Goal: Information Seeking & Learning: Check status

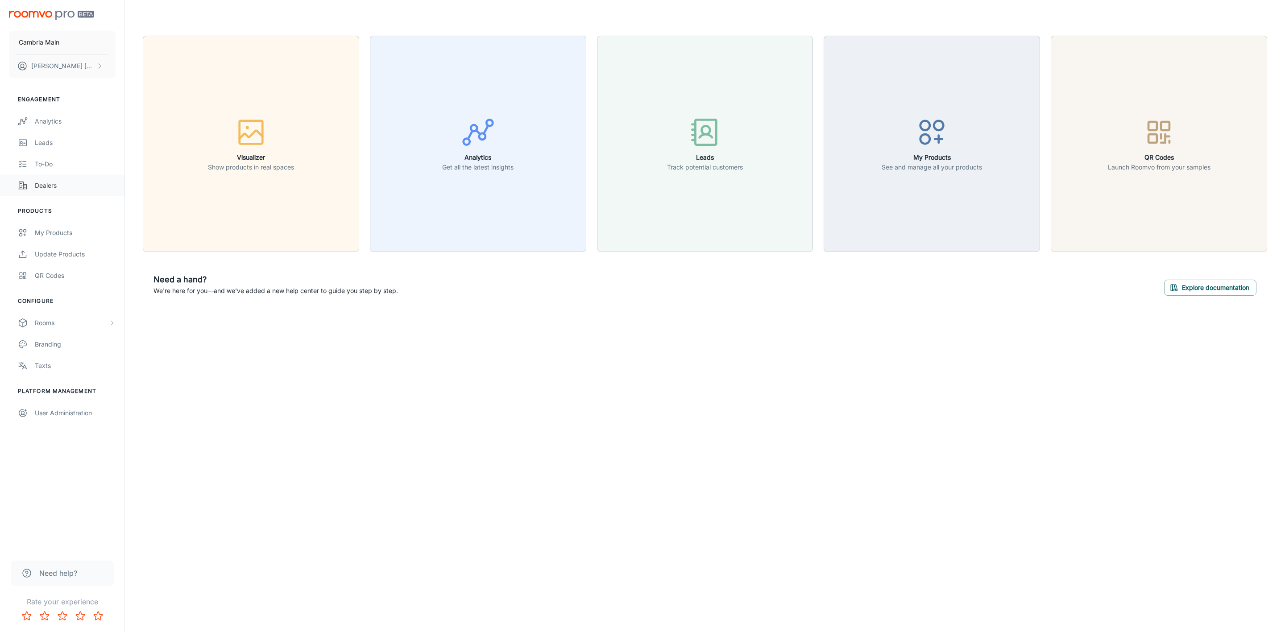
click at [39, 183] on div "Dealers" at bounding box center [75, 186] width 81 height 10
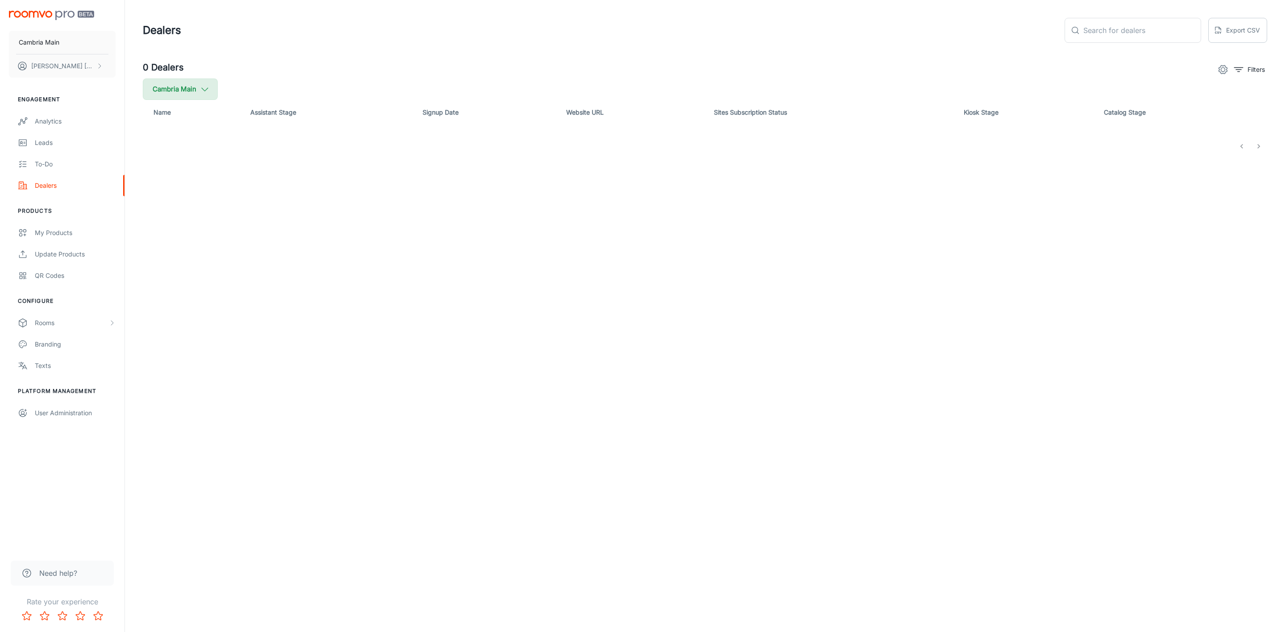
click at [192, 87] on button "Cambria Main" at bounding box center [180, 89] width 75 height 21
click at [166, 217] on span "Cambria" at bounding box center [226, 213] width 120 height 11
click at [162, 217] on input "Cambria" at bounding box center [154, 213] width 18 height 18
checkbox input "true"
click at [258, 256] on button "Apply" at bounding box center [274, 253] width 32 height 16
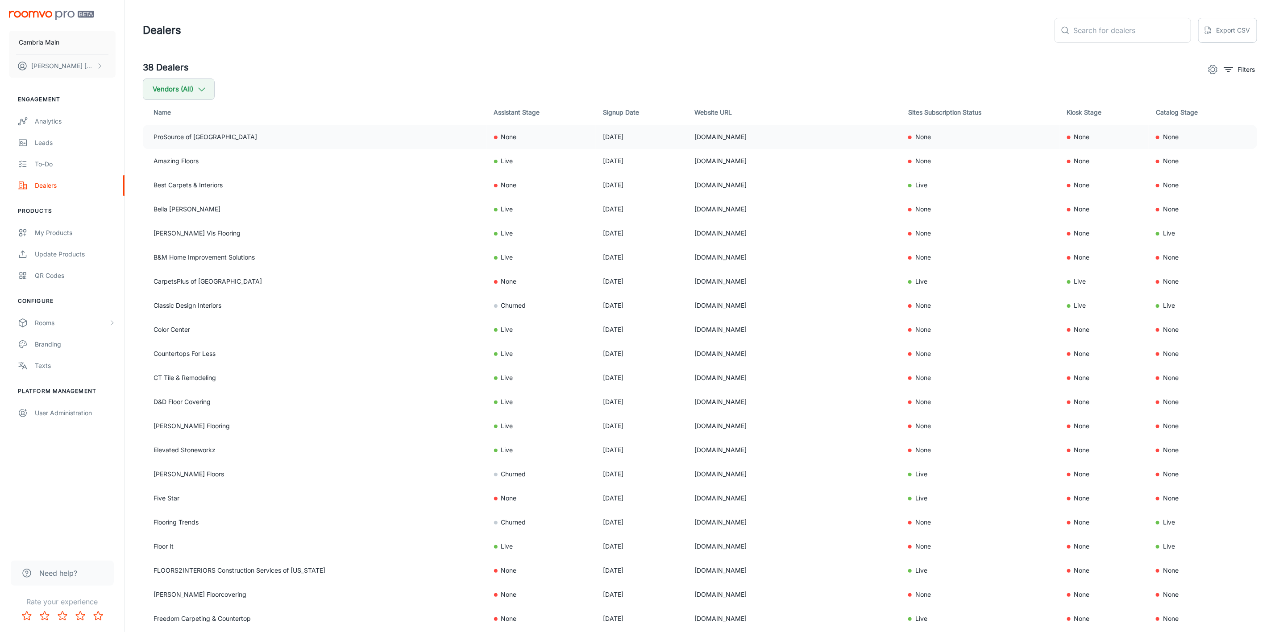
drag, startPoint x: 778, startPoint y: 137, endPoint x: 648, endPoint y: 134, distance: 129.9
click at [648, 134] on tr "ProSource of Vero Beach None [DATE] [DOMAIN_NAME] None None None" at bounding box center [700, 137] width 1114 height 24
copy tr "[DOMAIN_NAME]"
click at [42, 116] on div "Analytics" at bounding box center [75, 121] width 81 height 10
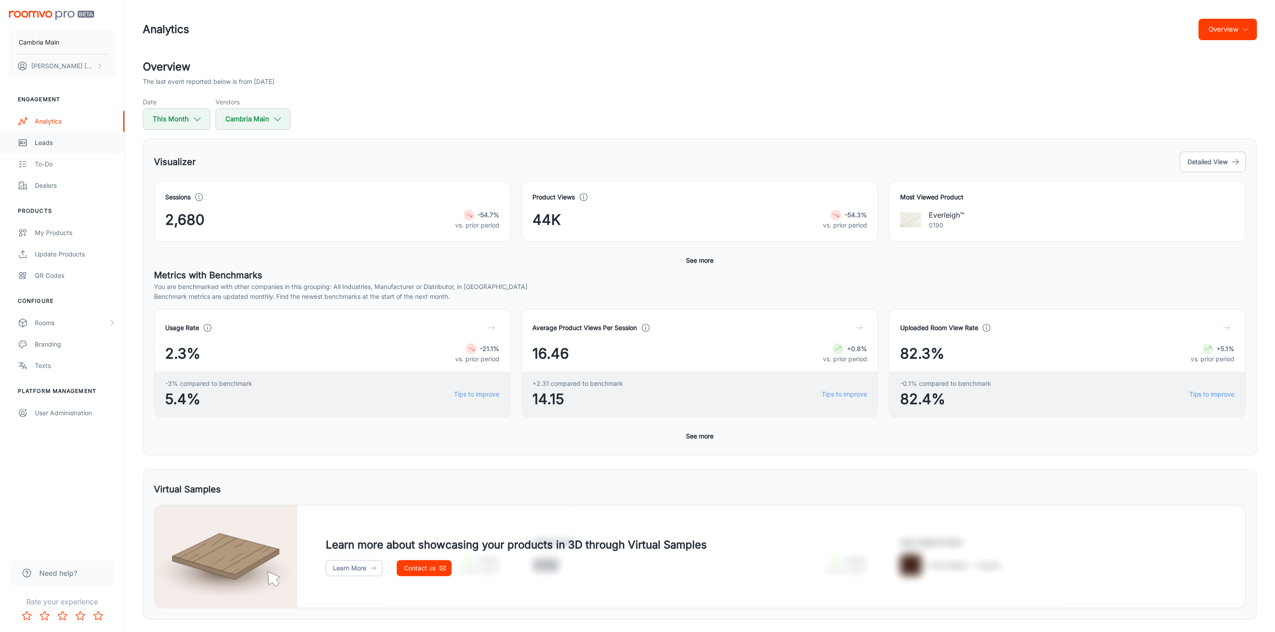
click at [43, 141] on div "Leads" at bounding box center [75, 143] width 81 height 10
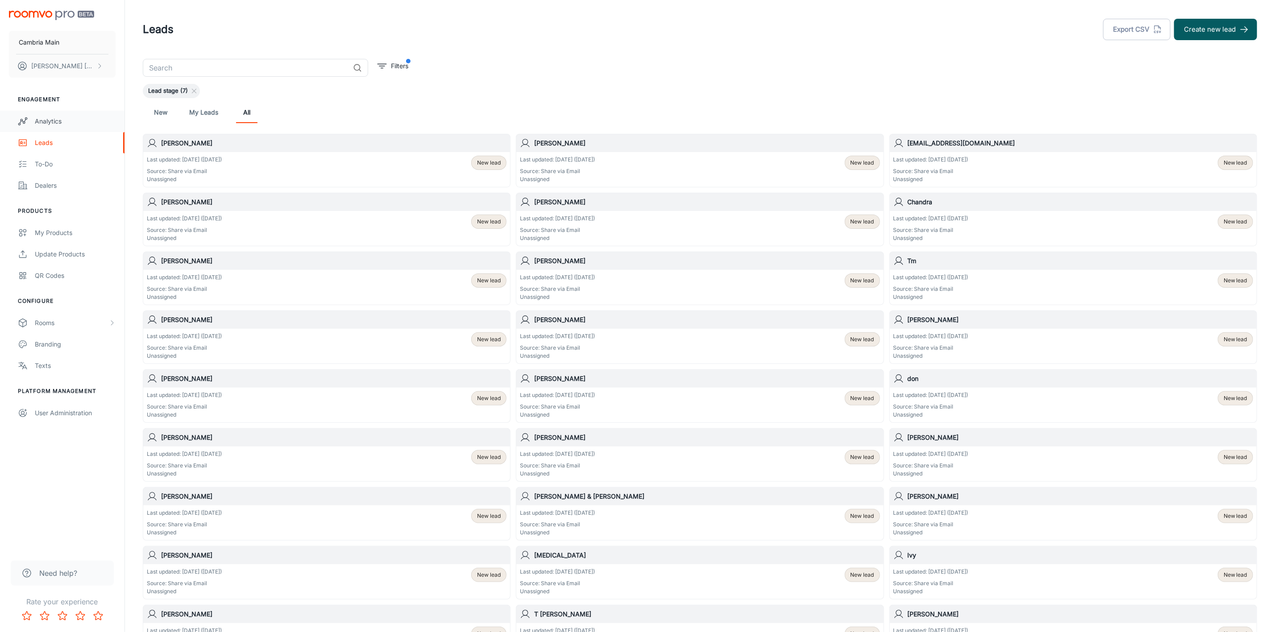
click at [51, 116] on div "Analytics" at bounding box center [75, 121] width 81 height 10
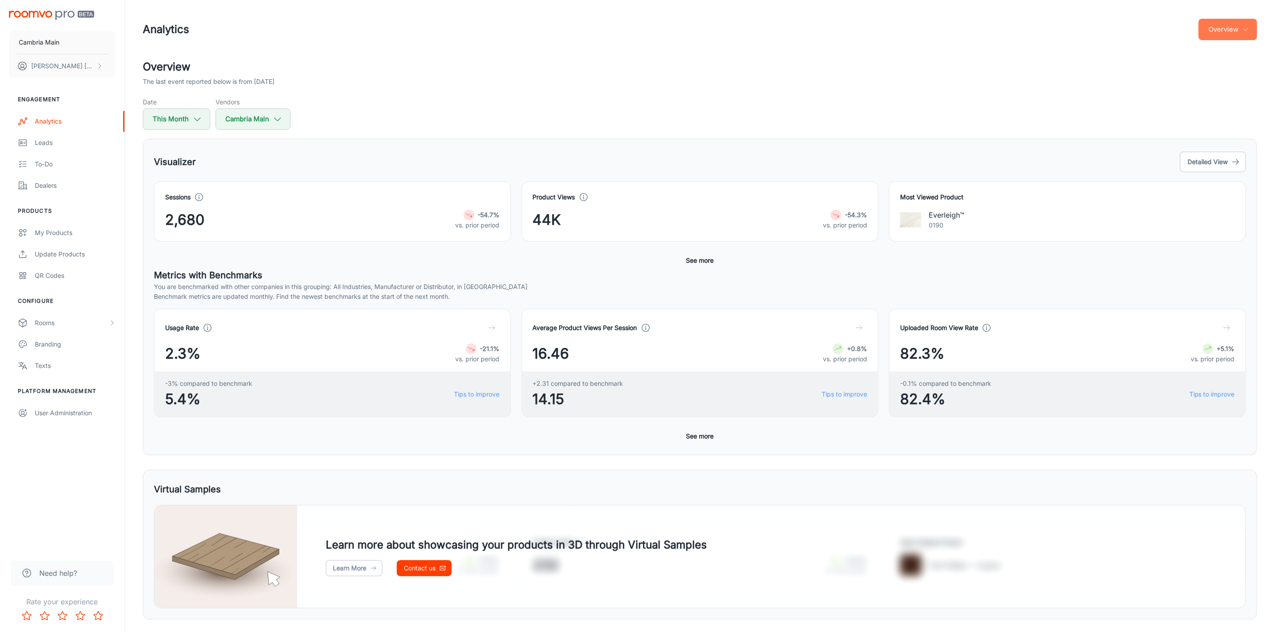
click at [1241, 30] on button "Overview" at bounding box center [1228, 29] width 58 height 21
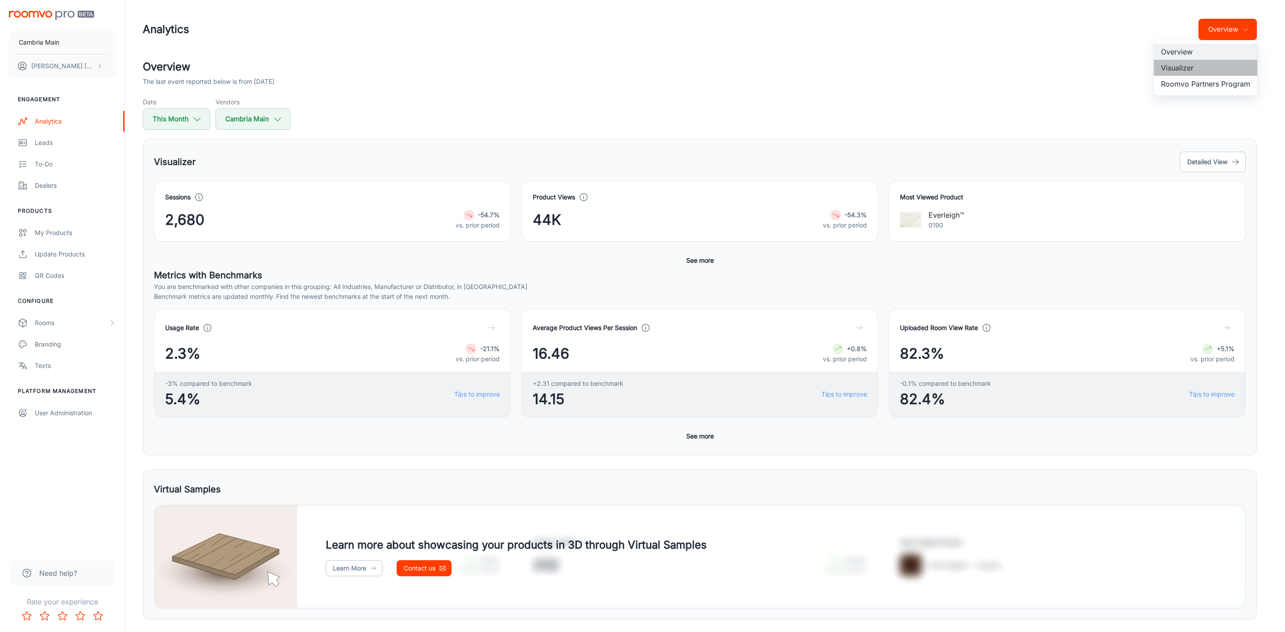
click at [1175, 66] on li "Visualizer" at bounding box center [1206, 68] width 104 height 16
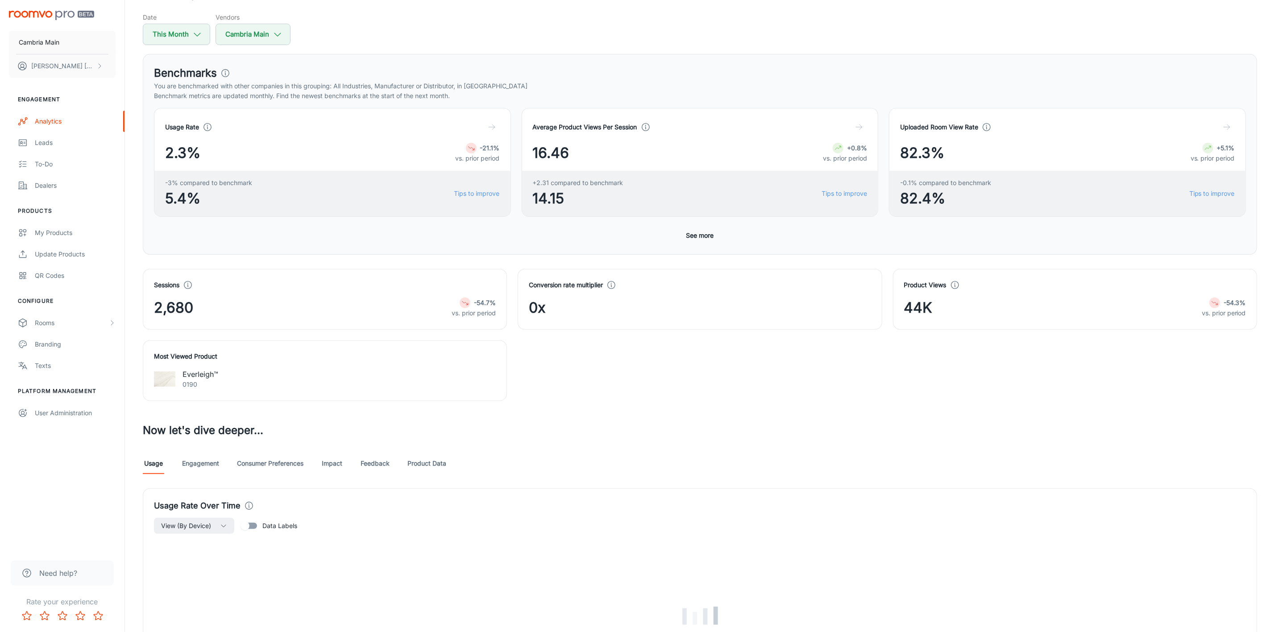
scroll to position [268, 0]
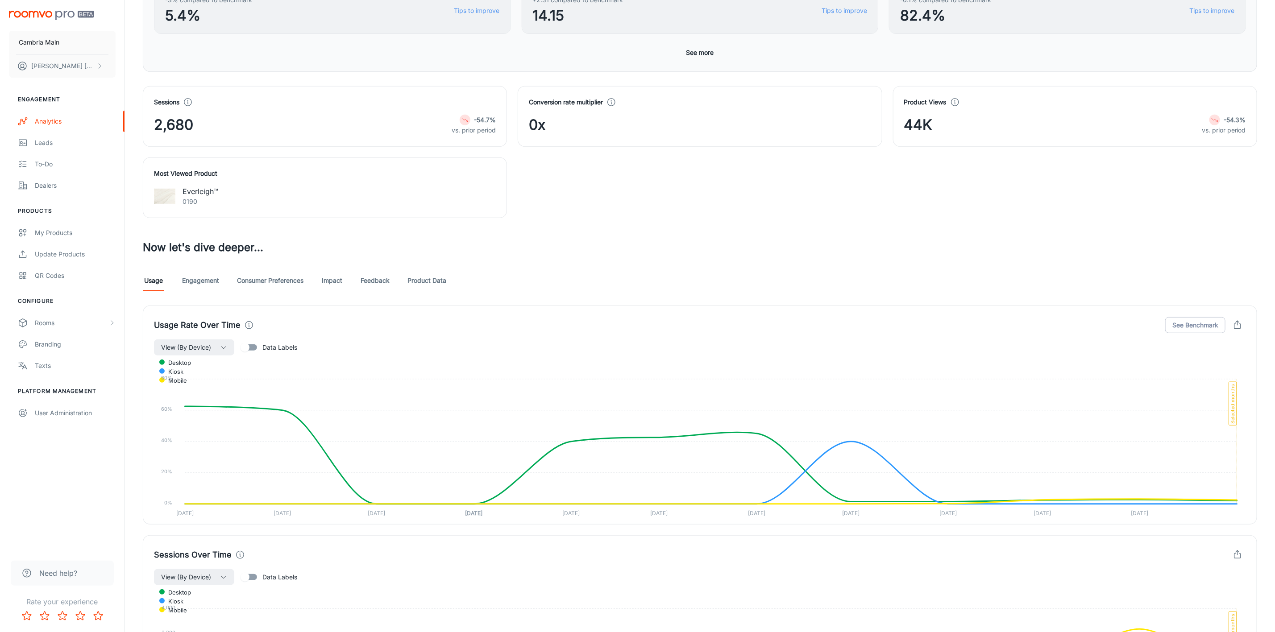
click at [208, 282] on link "Engagement" at bounding box center [200, 280] width 37 height 21
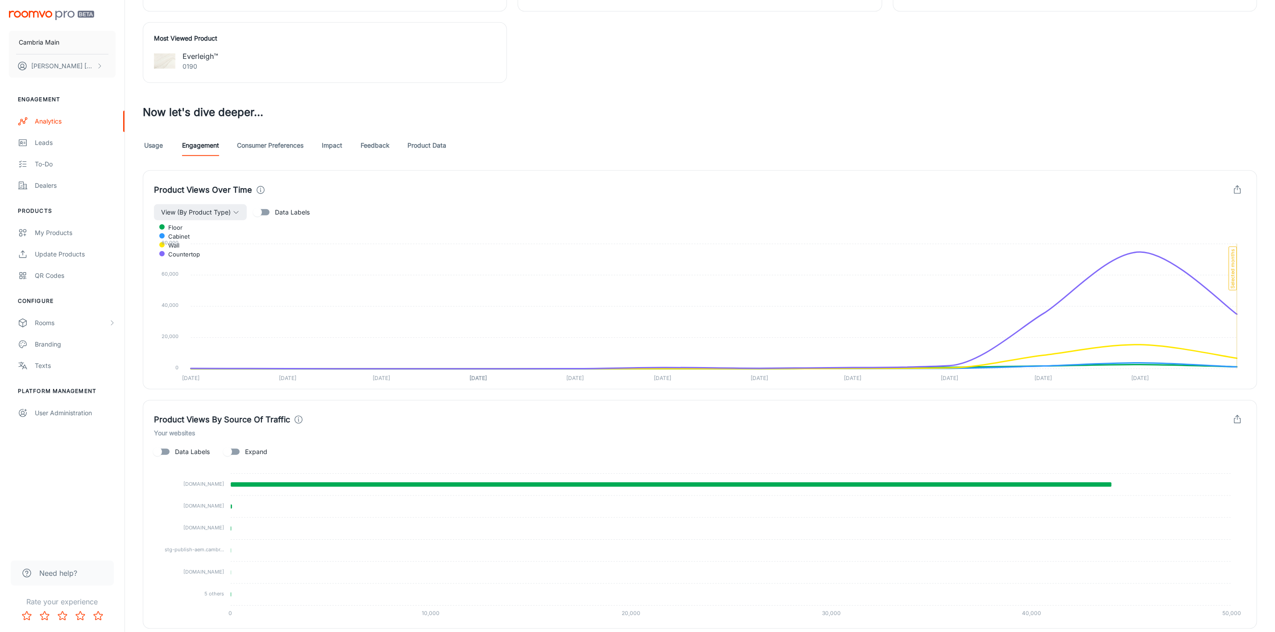
scroll to position [402, 0]
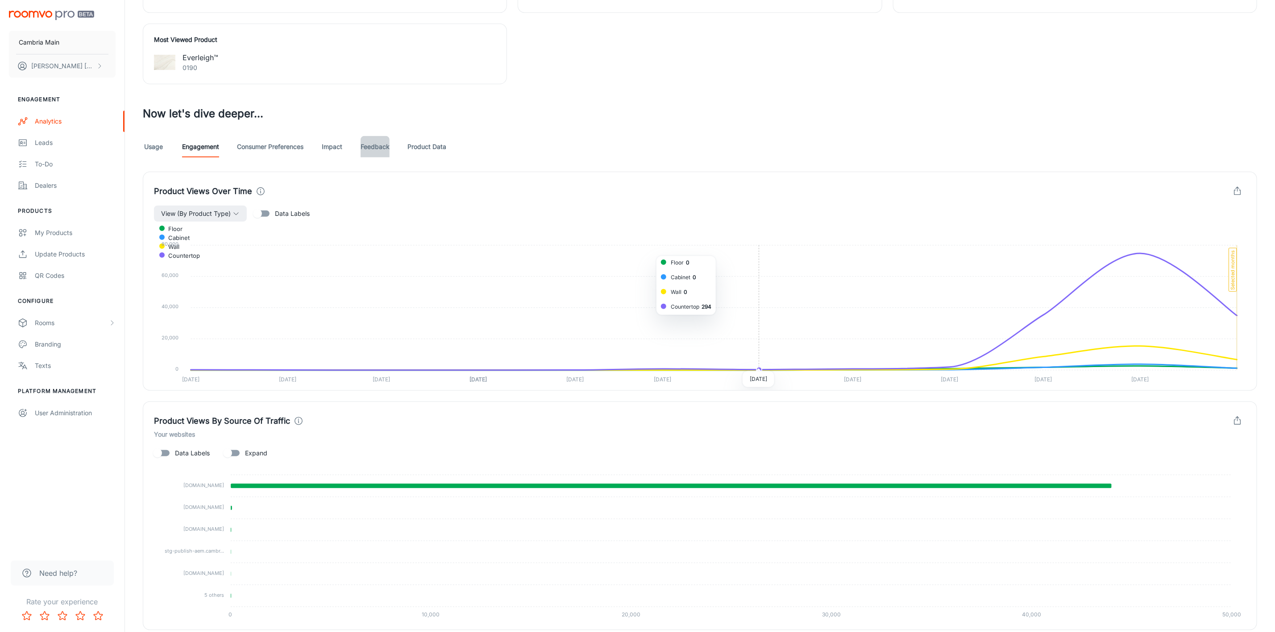
click at [378, 148] on link "Feedback" at bounding box center [375, 146] width 29 height 21
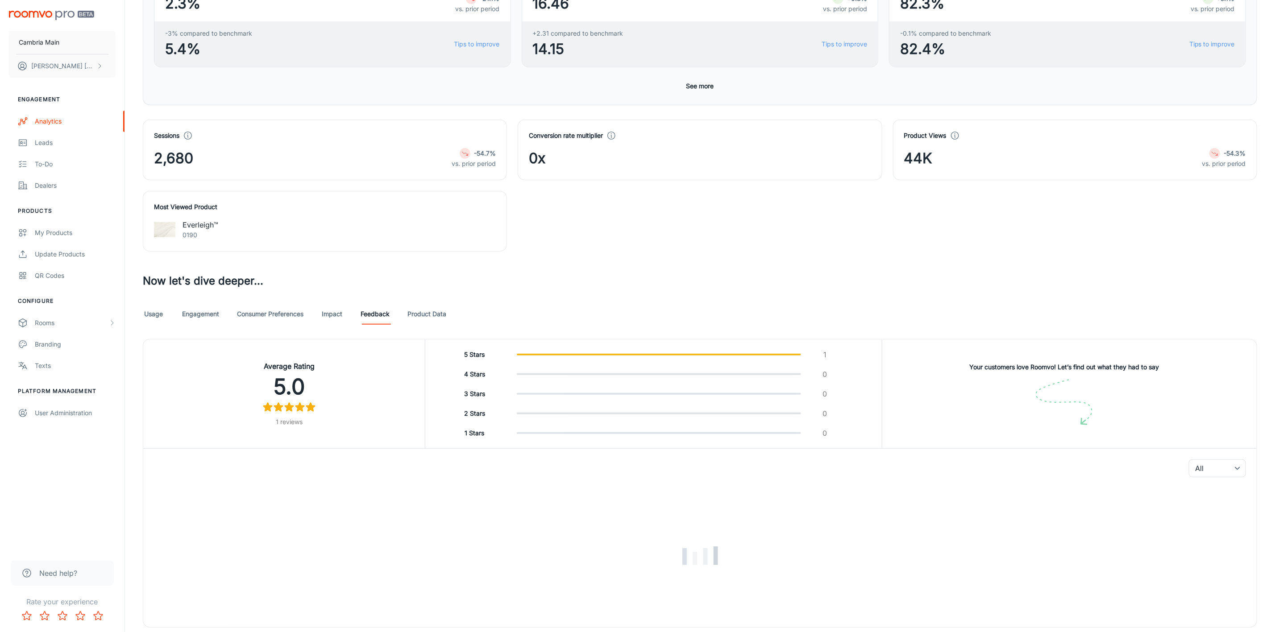
scroll to position [268, 0]
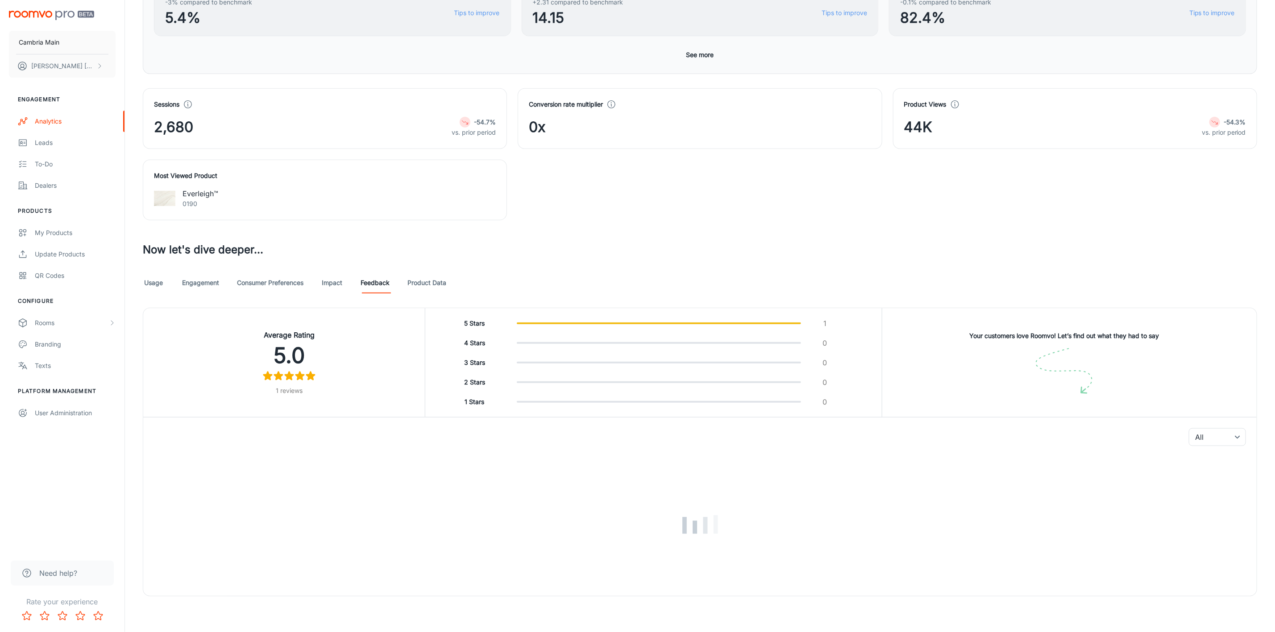
click at [336, 280] on link "Impact" at bounding box center [331, 282] width 21 height 21
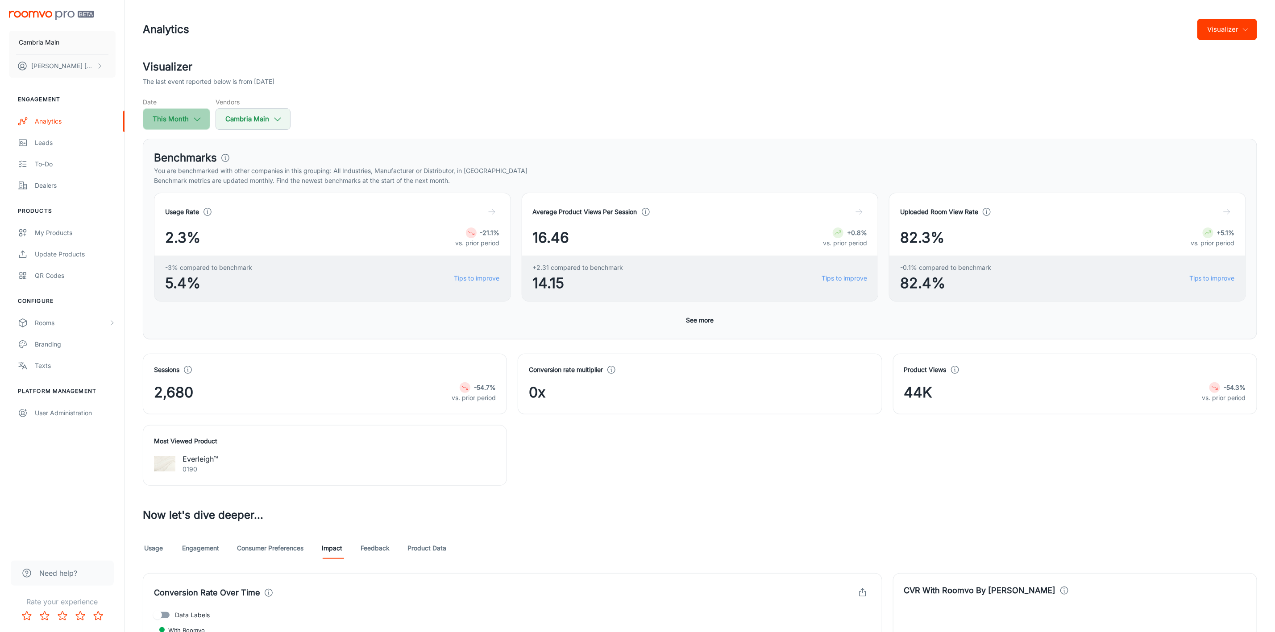
click at [176, 122] on button "This Month" at bounding box center [176, 118] width 67 height 21
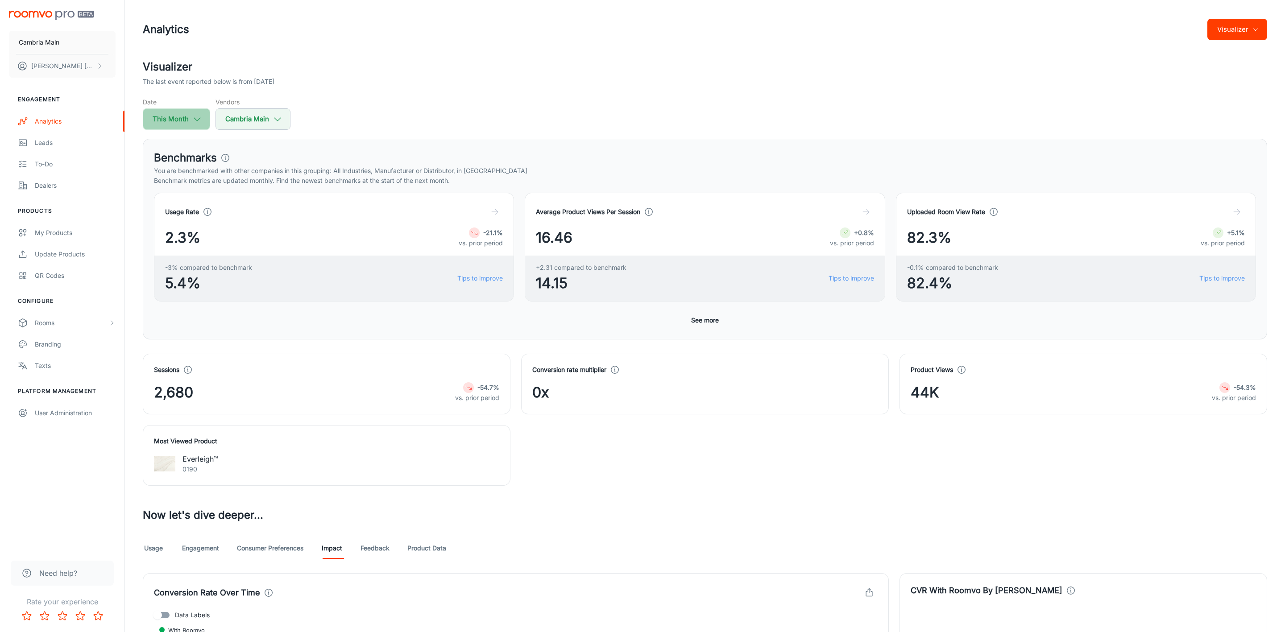
select select "8"
select select "2025"
select select "8"
select select "2025"
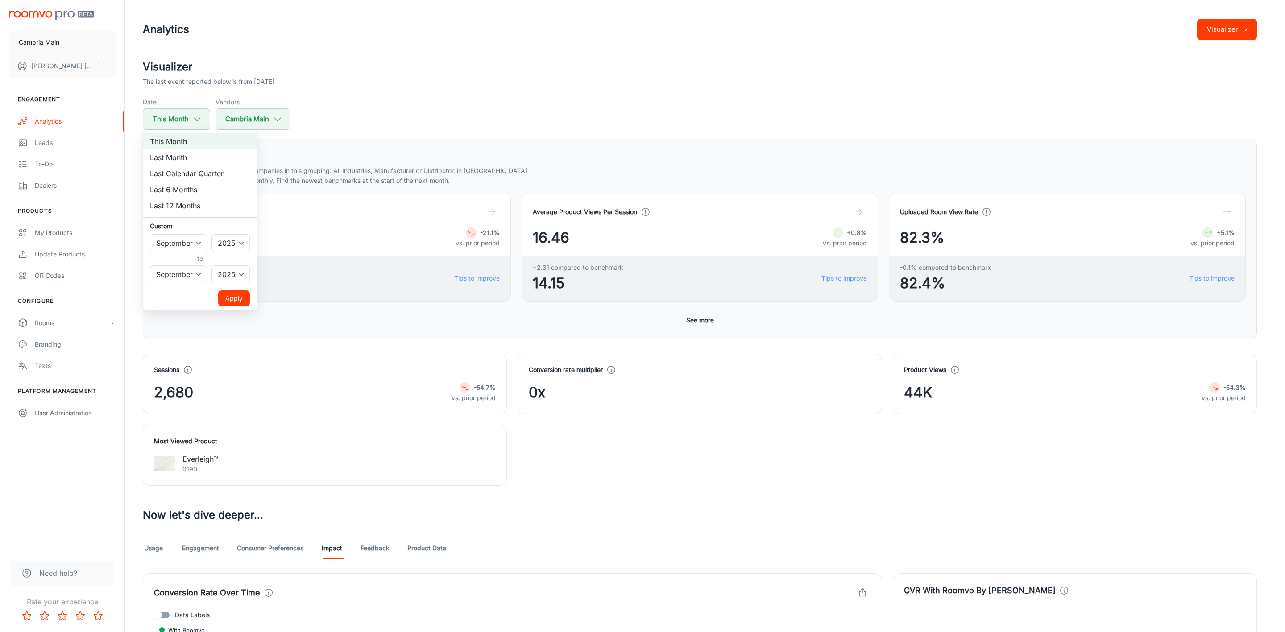
click at [262, 122] on div at bounding box center [642, 316] width 1285 height 632
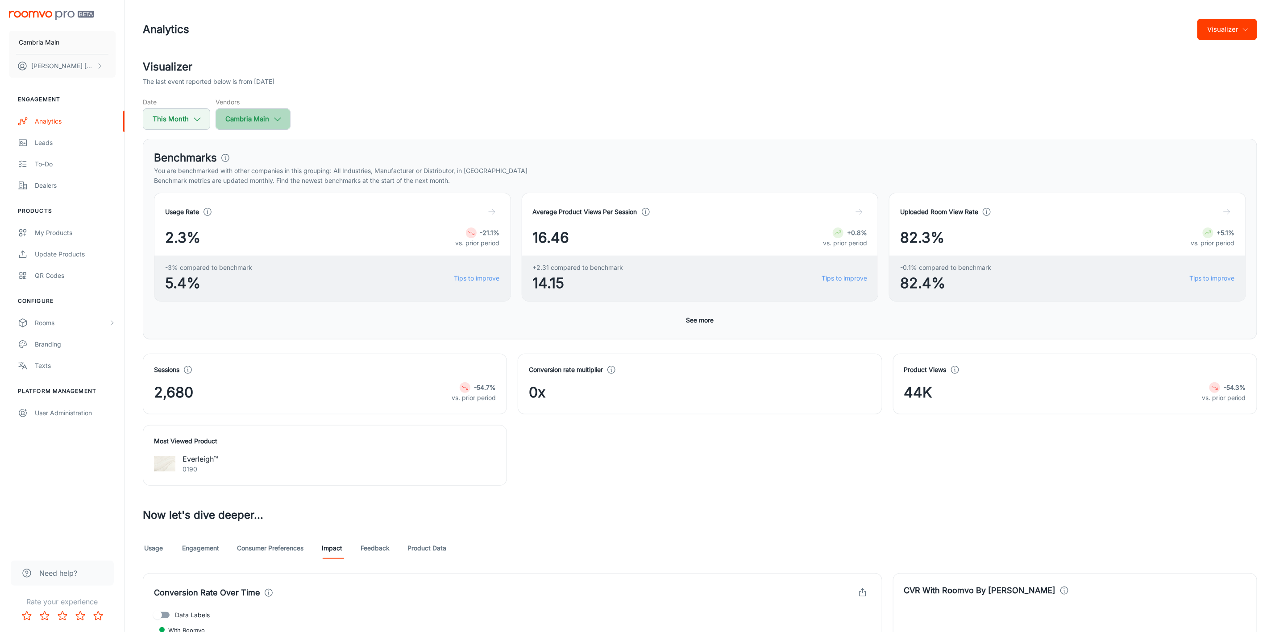
click at [277, 121] on icon "button" at bounding box center [278, 119] width 10 height 10
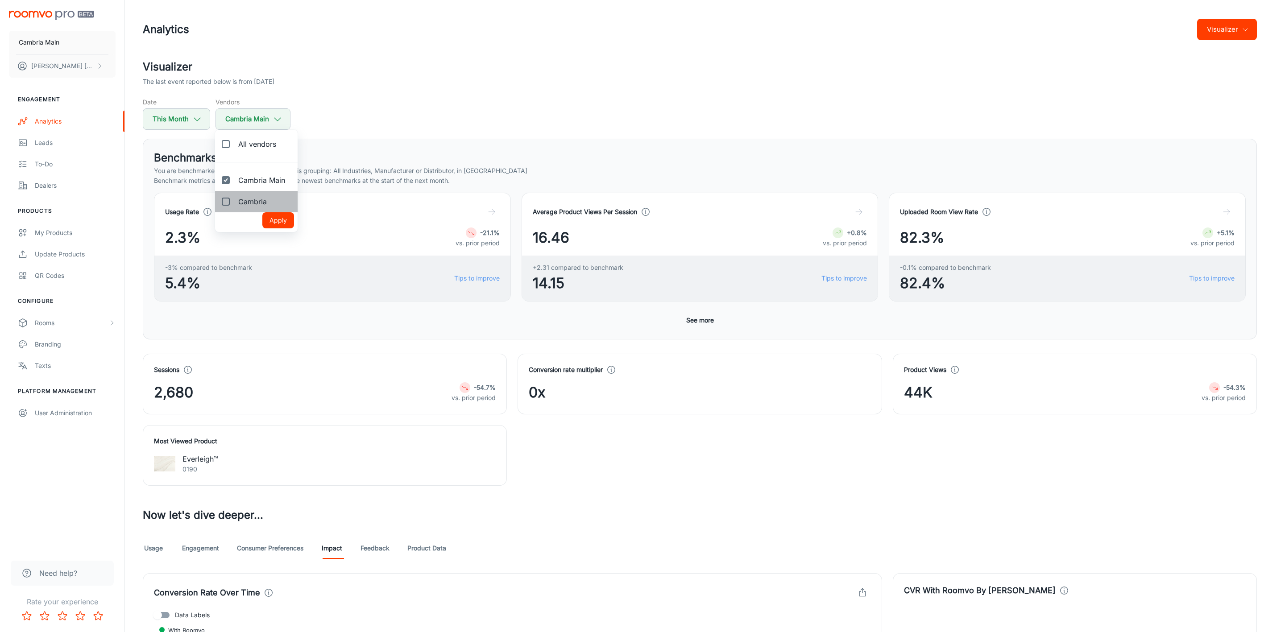
click at [263, 200] on span "Cambria" at bounding box center [252, 201] width 29 height 11
click at [235, 200] on input "Cambria" at bounding box center [226, 202] width 18 height 18
checkbox input "true"
click at [279, 220] on button "Apply" at bounding box center [278, 220] width 32 height 16
checkbox input "true"
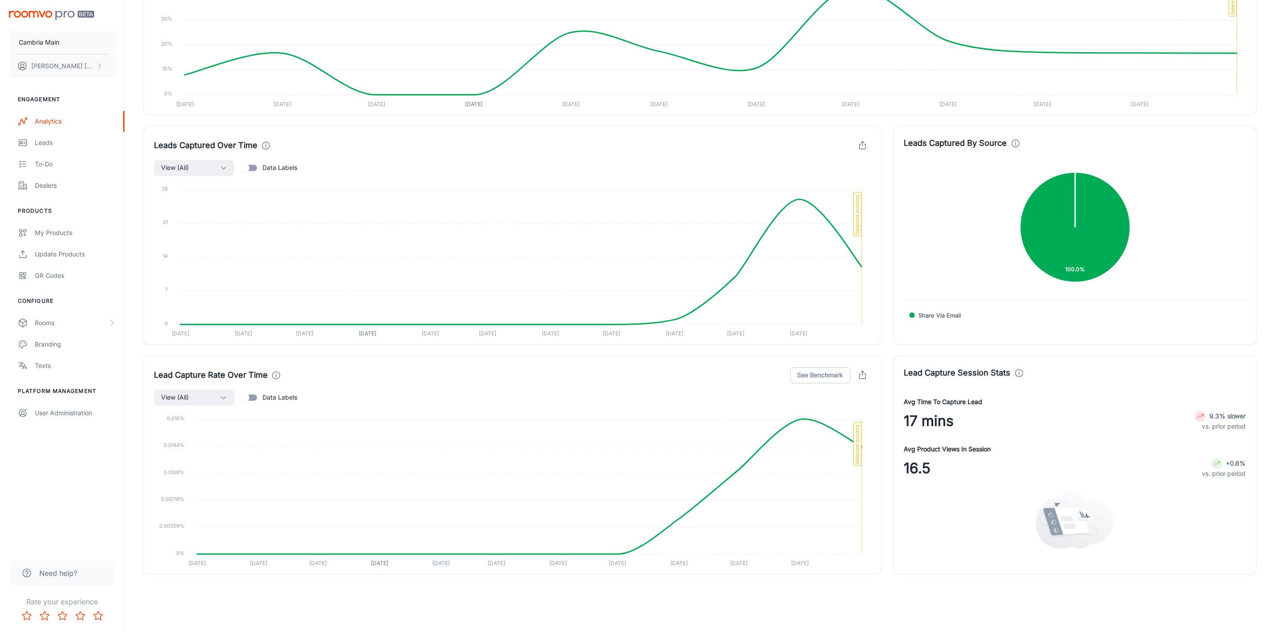
scroll to position [1154, 0]
